Goal: Task Accomplishment & Management: Manage account settings

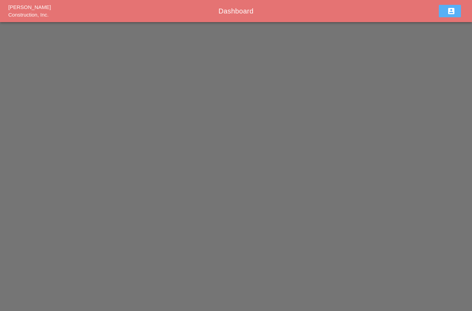
click at [454, 10] on icon "account_box" at bounding box center [451, 11] width 8 height 8
click at [458, 30] on div "Sign Out" at bounding box center [450, 30] width 21 height 8
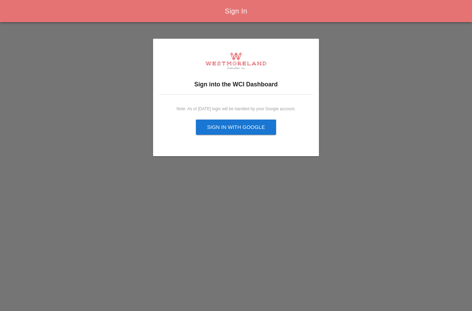
click at [258, 122] on button "Sign in with Google" at bounding box center [236, 126] width 80 height 15
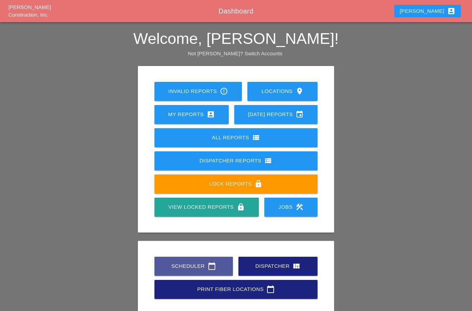
click at [210, 267] on icon "calendar_today" at bounding box center [212, 266] width 8 height 8
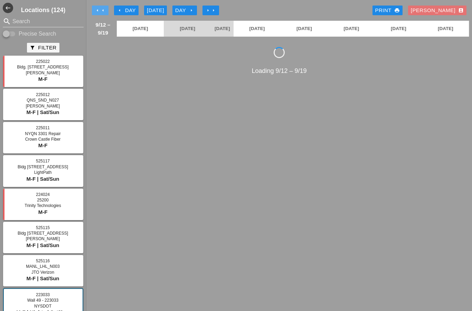
click at [103, 12] on icon "arrow_left" at bounding box center [103, 11] width 6 height 6
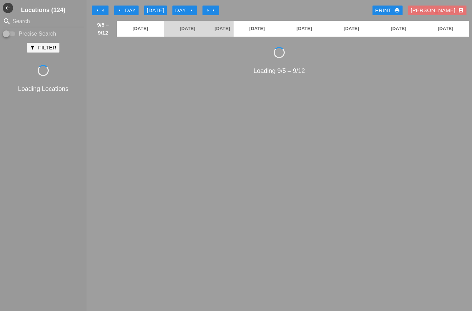
click at [99, 11] on icon "arrow_left" at bounding box center [98, 11] width 6 height 6
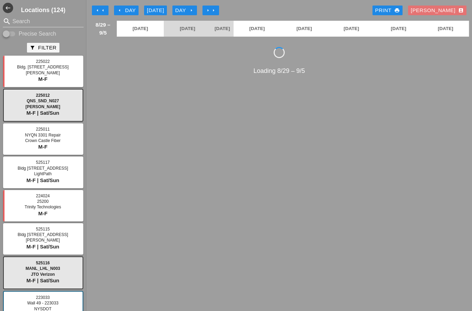
click at [102, 10] on icon "arrow_left" at bounding box center [103, 11] width 6 height 6
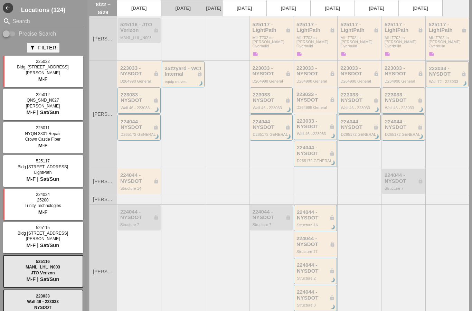
scroll to position [290, 0]
click at [276, 210] on div "224044 - NYSDOT lock" at bounding box center [271, 214] width 39 height 11
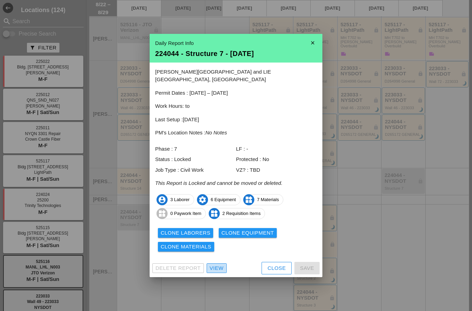
click at [219, 264] on div "View" at bounding box center [217, 268] width 14 height 8
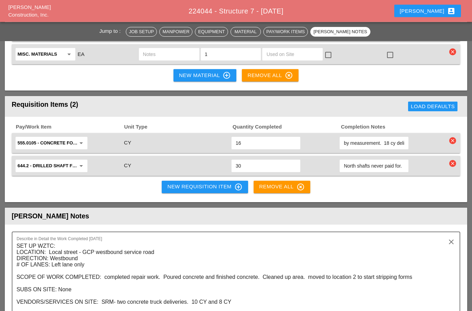
scroll to position [901, 0]
click at [221, 183] on div "New Requisition Item control_point" at bounding box center [204, 187] width 75 height 8
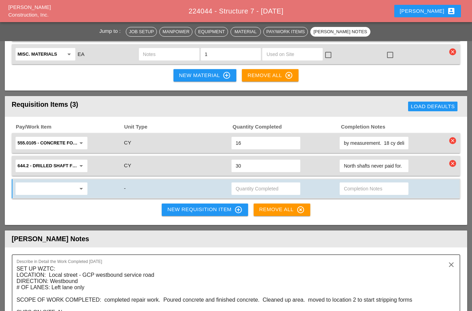
click at [32, 183] on input "text" at bounding box center [47, 188] width 58 height 11
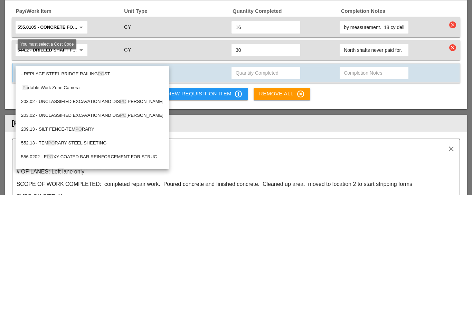
type input "Port"
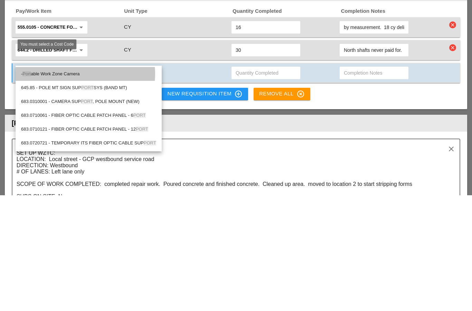
click at [77, 186] on div "- Port able Work Zone Camera" at bounding box center [88, 190] width 135 height 8
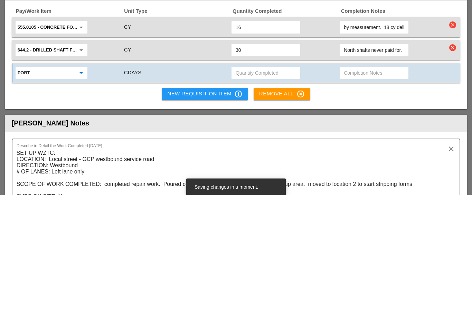
click at [270, 183] on input "text" at bounding box center [265, 188] width 60 height 11
type input "2"
click at [428, 117] on div "Pay/Work Item Unit Type Quantity Completed Completion Notes 555.0105 - CONCRETE…" at bounding box center [236, 171] width 462 height 108
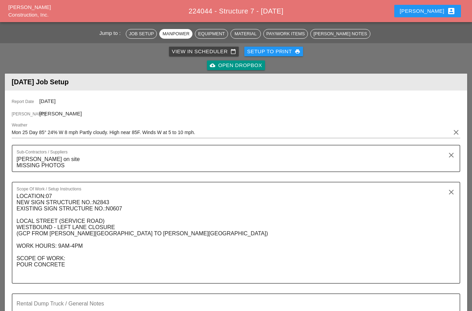
scroll to position [0, 0]
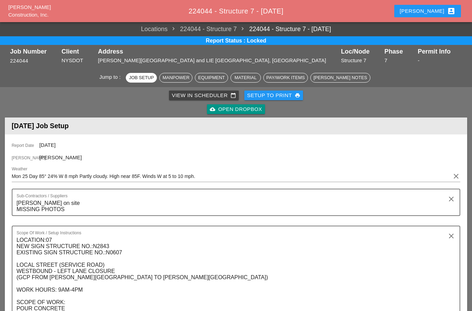
click at [214, 94] on div "View in Scheduler calendar_today" at bounding box center [204, 95] width 64 height 8
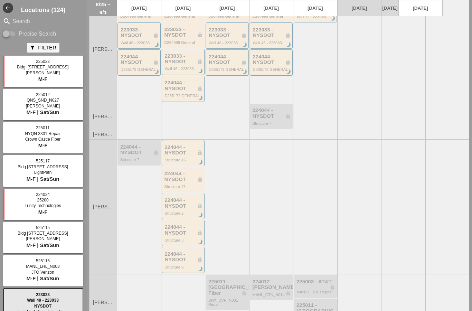
scroll to position [355, 0]
click at [277, 109] on div "224044 - NYSDOT lock" at bounding box center [271, 113] width 39 height 11
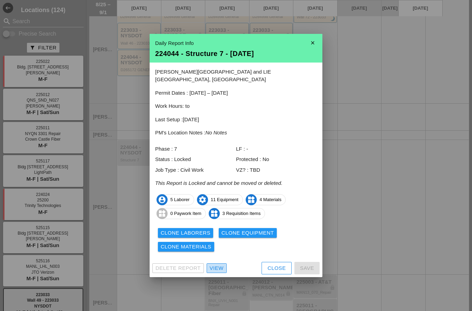
click at [220, 265] on div "View" at bounding box center [217, 268] width 14 height 8
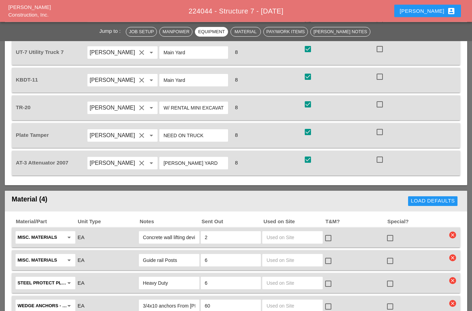
scroll to position [768, 0]
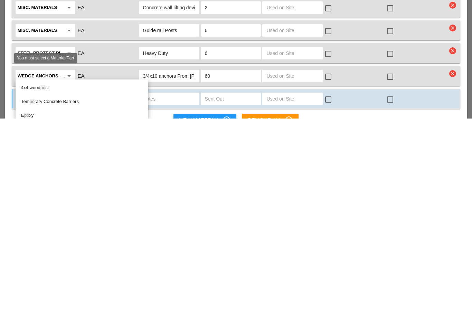
type input "P"
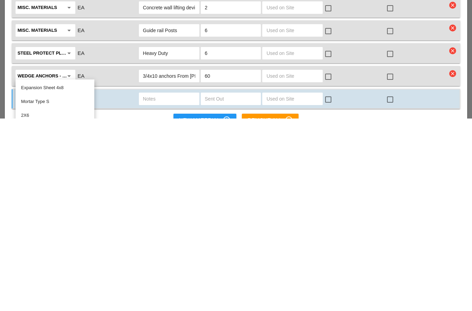
click at [366, 174] on div "Material/Part Unit Type Notes Sent Out Used on Site T&M? Special? Misc. Materia…" at bounding box center [236, 251] width 462 height 154
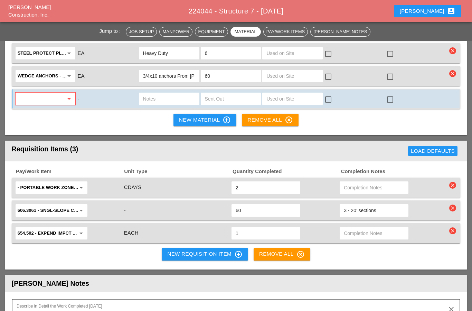
click at [225, 250] on div "New Requisition Item control_point" at bounding box center [204, 254] width 75 height 8
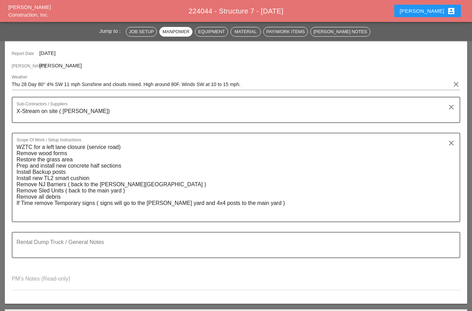
scroll to position [0, 0]
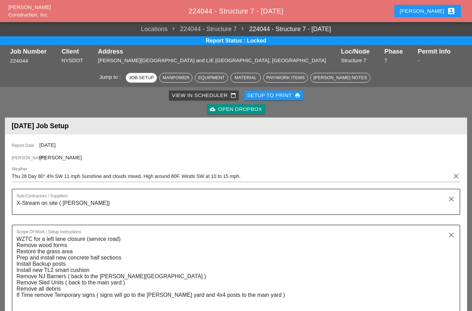
click at [221, 93] on div "View in Scheduler calendar_today" at bounding box center [204, 95] width 64 height 8
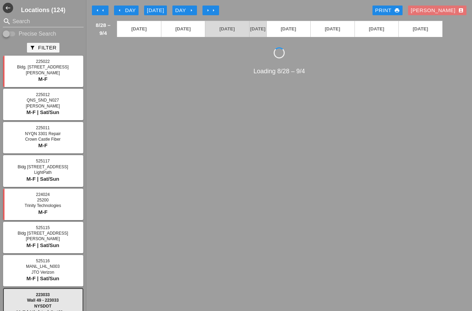
click at [191, 9] on icon "arrow_right" at bounding box center [192, 11] width 6 height 6
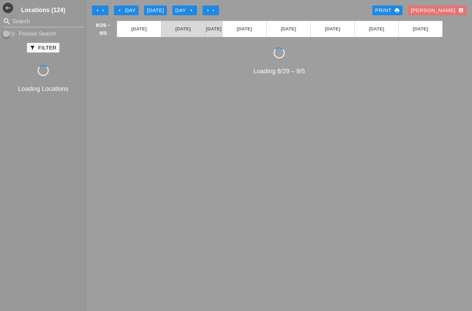
click at [190, 7] on div "Day arrow_right" at bounding box center [184, 11] width 19 height 8
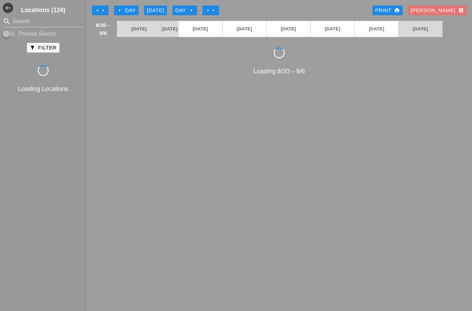
click at [193, 6] on button "Day arrow_right" at bounding box center [184, 11] width 25 height 10
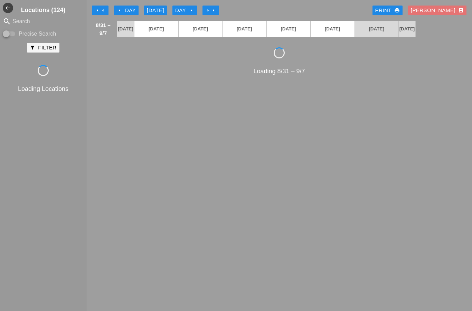
click at [189, 9] on div "Day arrow_right" at bounding box center [184, 11] width 19 height 8
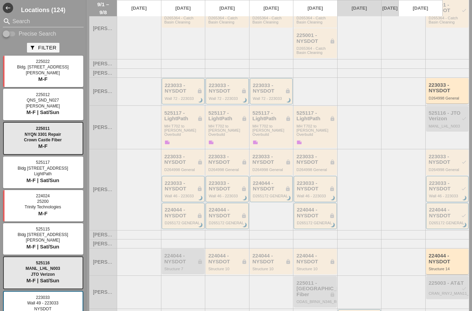
scroll to position [141, 0]
click at [184, 254] on div "224044 - NYSDOT lock" at bounding box center [183, 258] width 39 height 11
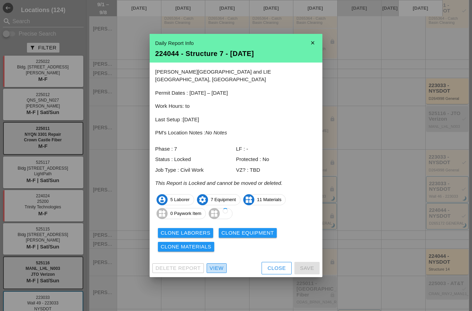
click at [219, 264] on div "View" at bounding box center [217, 268] width 14 height 8
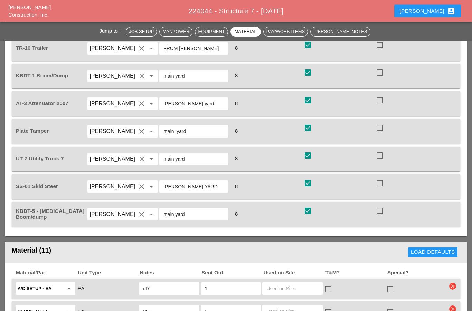
scroll to position [603, 0]
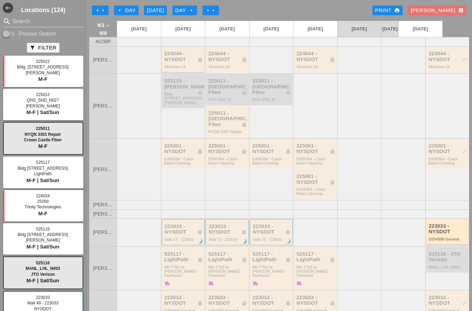
click at [187, 62] on div "224044 - NYSDOT lock" at bounding box center [183, 56] width 39 height 11
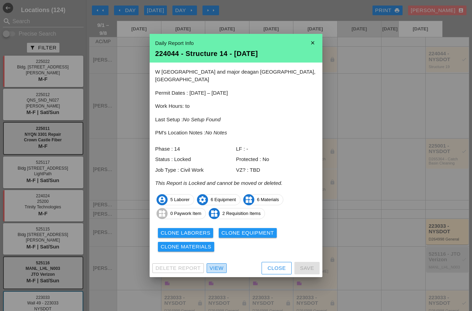
click at [222, 263] on link "View" at bounding box center [216, 268] width 20 height 10
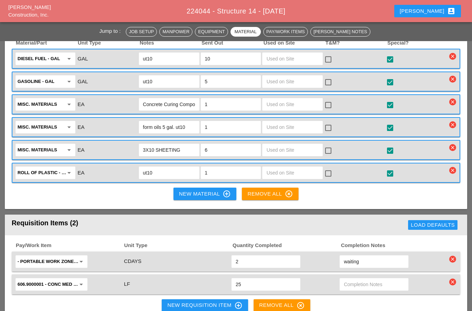
scroll to position [769, 0]
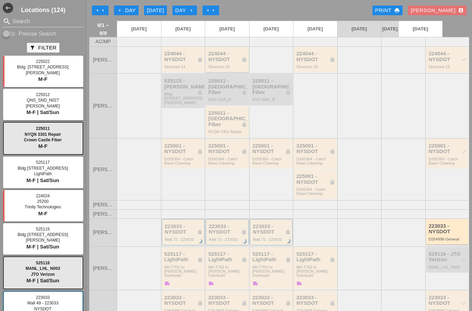
click at [237, 69] on div "Structure 19" at bounding box center [227, 67] width 39 height 4
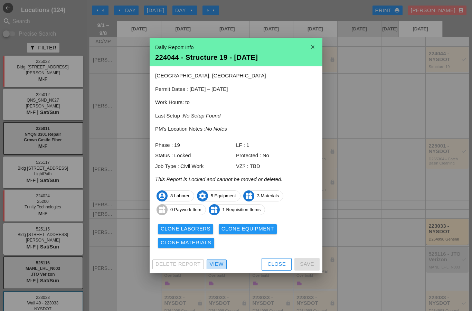
click at [217, 263] on div "View" at bounding box center [217, 264] width 14 height 8
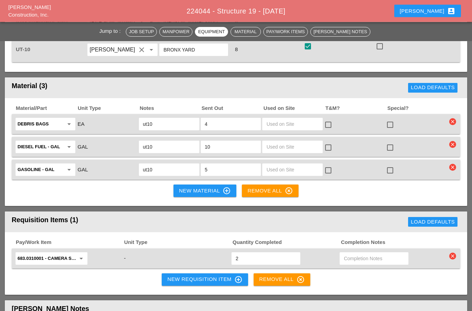
scroll to position [775, 0]
click at [77, 254] on icon "arrow_drop_down" at bounding box center [81, 258] width 8 height 8
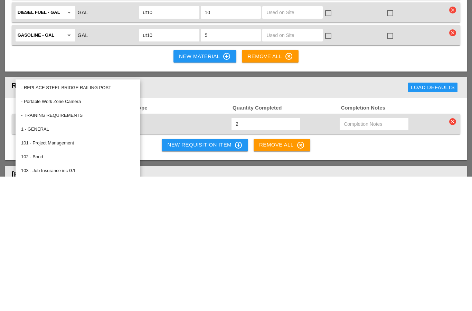
click at [80, 232] on div "- Portable Work Zone Camera" at bounding box center [78, 236] width 114 height 8
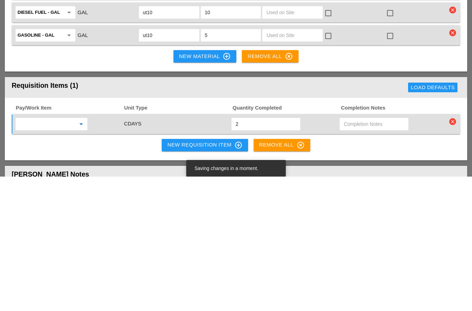
click at [380, 300] on header "Foreman's Notes" at bounding box center [236, 308] width 462 height 17
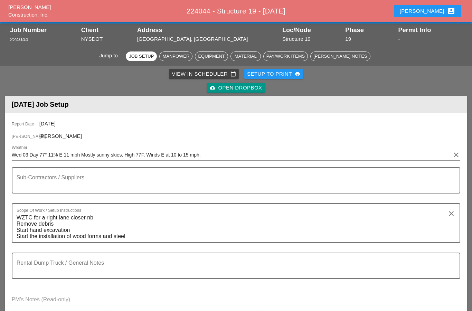
scroll to position [0, 0]
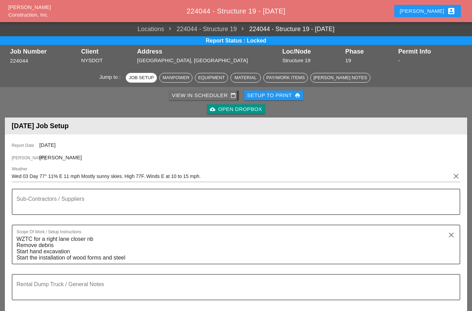
click at [222, 92] on div "View in Scheduler calendar_today" at bounding box center [204, 95] width 64 height 8
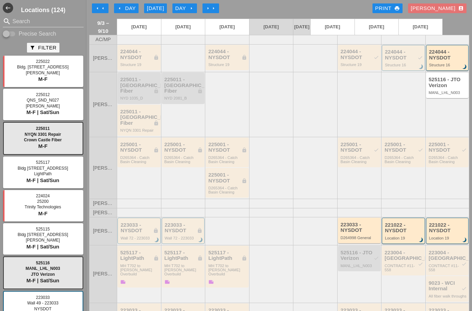
scroll to position [1, 0]
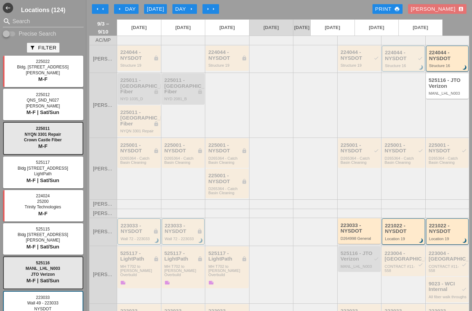
click at [231, 66] on div "224044 - NYSDOT lock Structure 19" at bounding box center [227, 58] width 39 height 18
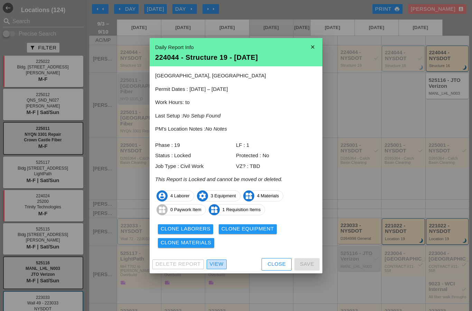
click at [218, 262] on div "View" at bounding box center [217, 264] width 14 height 8
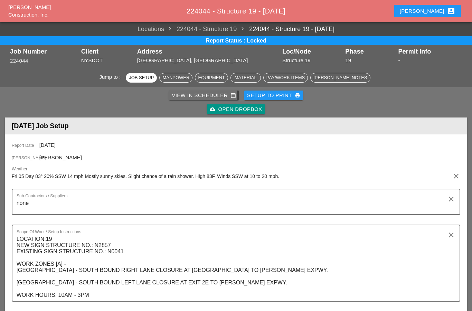
click at [222, 91] on div "View in Scheduler calendar_today" at bounding box center [204, 95] width 64 height 8
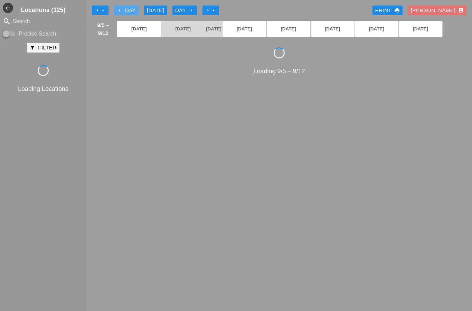
click at [126, 9] on div "arrow_left Day" at bounding box center [126, 11] width 19 height 8
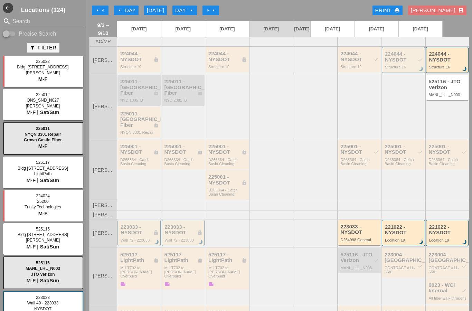
click at [146, 69] on div "Structure 19" at bounding box center [139, 67] width 39 height 4
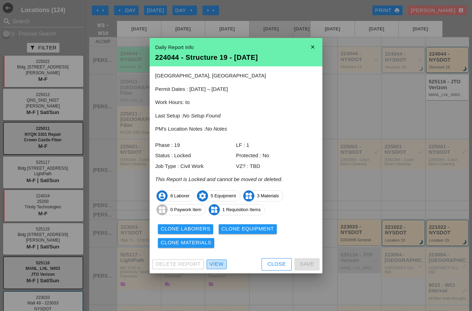
click at [220, 262] on link "View" at bounding box center [216, 264] width 20 height 10
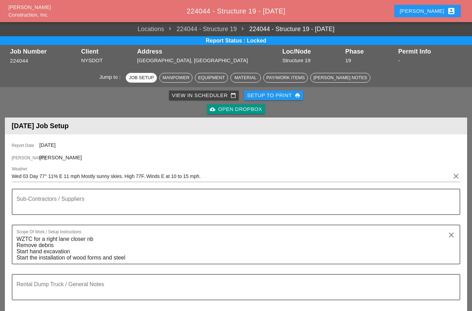
click at [211, 92] on div "View in Scheduler calendar_today" at bounding box center [204, 95] width 64 height 8
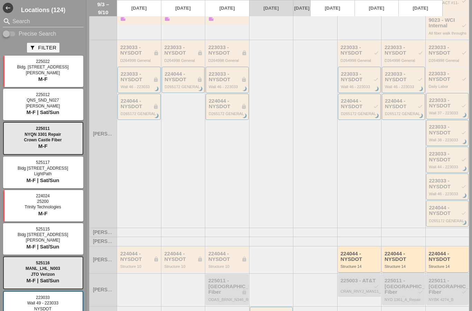
scroll to position [264, 0]
click at [146, 254] on div "224044 - NYSDOT lock" at bounding box center [139, 256] width 39 height 11
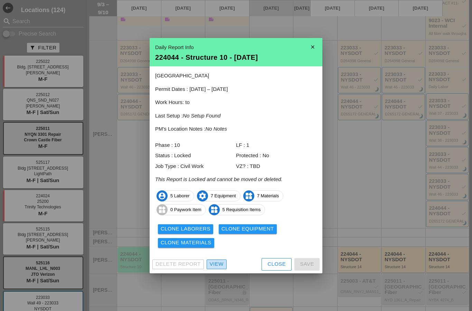
click at [218, 262] on div "View" at bounding box center [217, 264] width 14 height 8
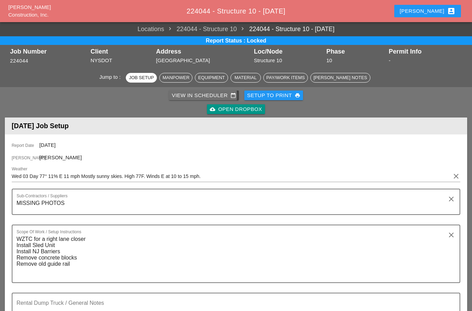
click at [221, 93] on div "View in Scheduler calendar_today" at bounding box center [204, 95] width 64 height 8
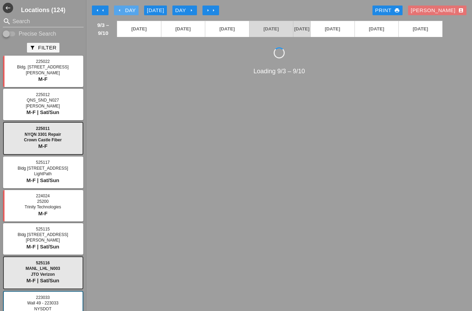
click at [129, 9] on div "arrow_left Day" at bounding box center [126, 11] width 19 height 8
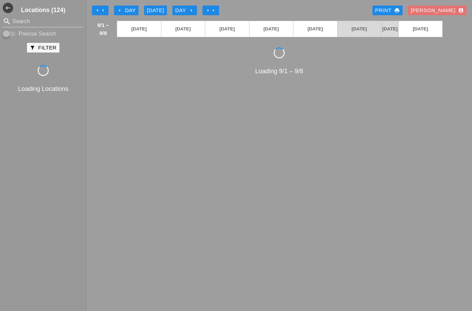
click at [105, 13] on button "arrow_left arrow_left" at bounding box center [100, 11] width 17 height 10
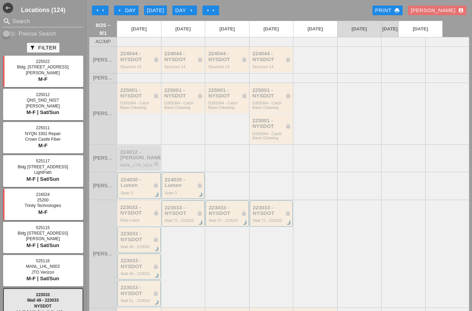
click at [107, 7] on button "arrow_left arrow_left" at bounding box center [100, 11] width 17 height 10
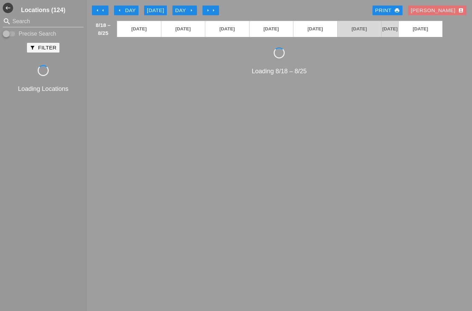
click at [105, 10] on icon "arrow_left" at bounding box center [103, 11] width 6 height 6
click at [107, 7] on button "arrow_left arrow_left" at bounding box center [100, 11] width 17 height 10
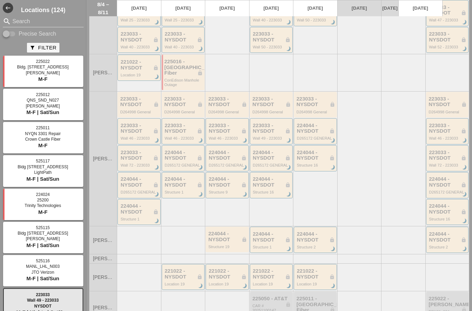
scroll to position [224, 0]
click at [236, 240] on div "224044 - NYSDOT lock Structure 19" at bounding box center [227, 240] width 39 height 18
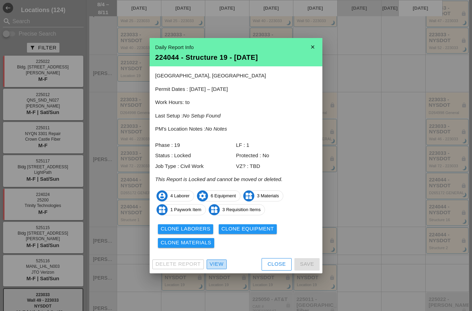
click at [216, 266] on div "View" at bounding box center [217, 264] width 14 height 8
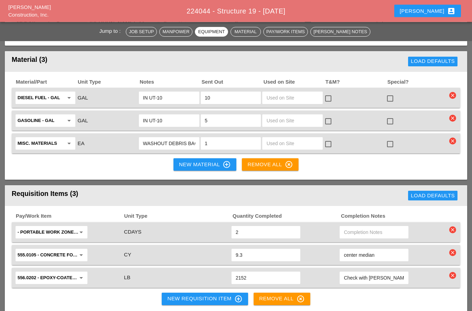
scroll to position [760, 0]
click at [226, 295] on div "New Requisition Item control_point" at bounding box center [204, 299] width 75 height 8
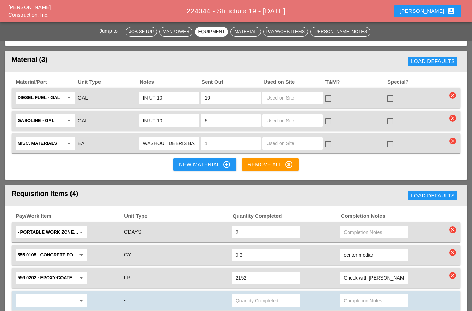
click at [51, 295] on input "text" at bounding box center [47, 300] width 58 height 11
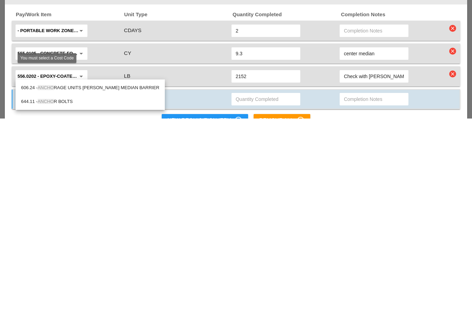
type input "Anchor"
click at [72, 290] on div "644.11 - ANCHOR BOLTS" at bounding box center [90, 294] width 138 height 8
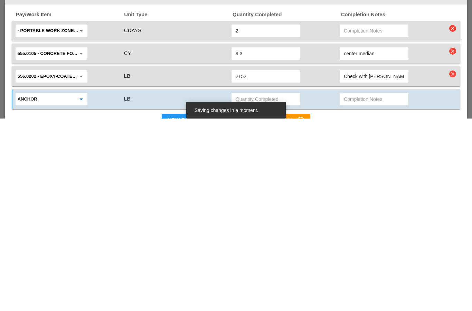
click at [268, 286] on input "text" at bounding box center [265, 291] width 60 height 11
type input "340.8"
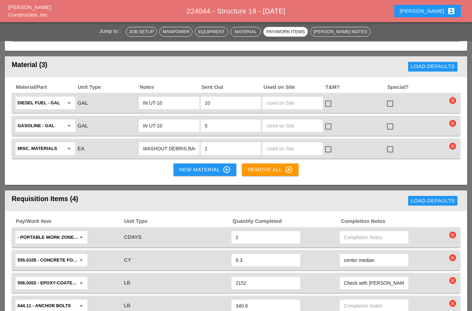
scroll to position [750, 0]
